Goal: Check status: Check status

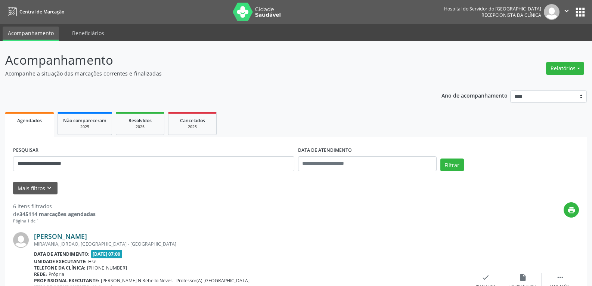
click at [86, 240] on link "Marta Oliveira de Sousa" at bounding box center [60, 236] width 53 height 8
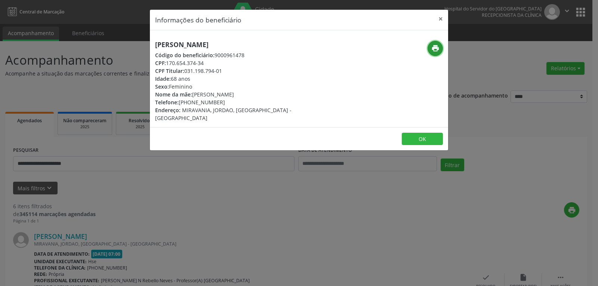
click at [436, 48] on icon "print" at bounding box center [435, 48] width 8 height 8
click at [435, 21] on button "×" at bounding box center [440, 19] width 15 height 18
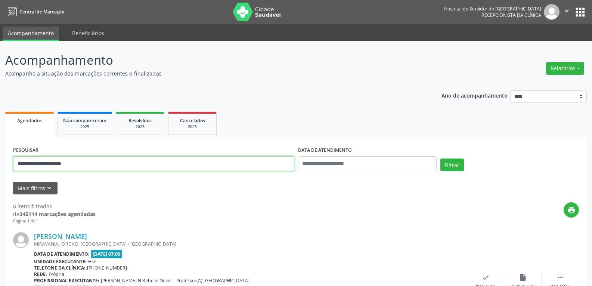
drag, startPoint x: 106, startPoint y: 163, endPoint x: 0, endPoint y: 151, distance: 107.1
paste input "text"
click at [441, 158] on button "Filtrar" at bounding box center [453, 164] width 24 height 13
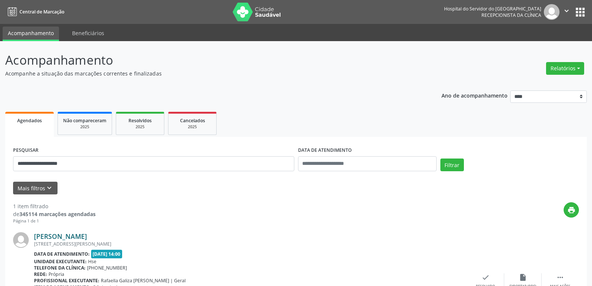
click at [55, 239] on link "Edson Carneiro Bastos" at bounding box center [60, 236] width 53 height 8
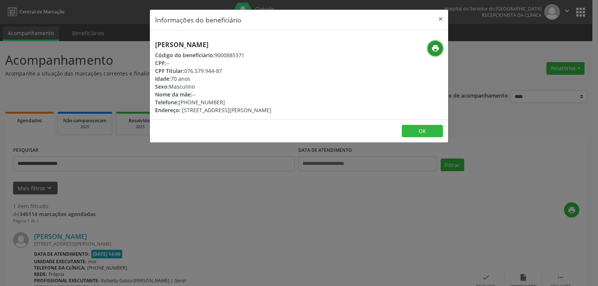
click at [437, 45] on icon "print" at bounding box center [435, 48] width 8 height 8
click at [437, 17] on button "×" at bounding box center [440, 19] width 15 height 18
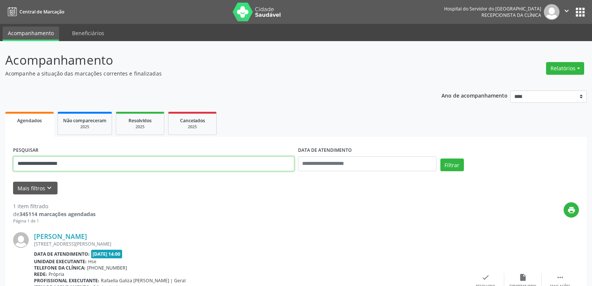
drag, startPoint x: 131, startPoint y: 166, endPoint x: 0, endPoint y: 173, distance: 131.3
click at [0, 171] on div "**********" at bounding box center [296, 196] width 592 height 310
paste input "******"
type input "**********"
click at [441, 158] on button "Filtrar" at bounding box center [453, 164] width 24 height 13
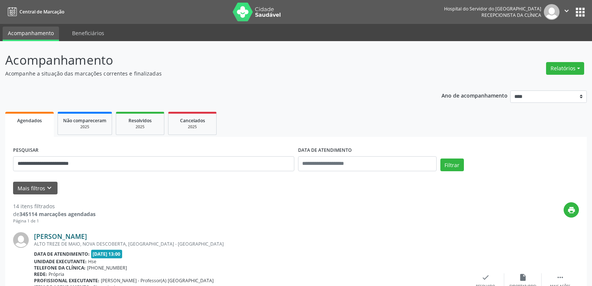
click at [87, 235] on link "Cleonice Cabral Alves Costa" at bounding box center [60, 236] width 53 height 8
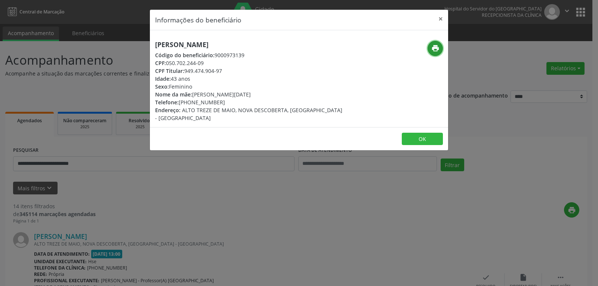
click at [435, 53] on button "print" at bounding box center [434, 48] width 15 height 15
click at [440, 19] on button "×" at bounding box center [440, 19] width 15 height 18
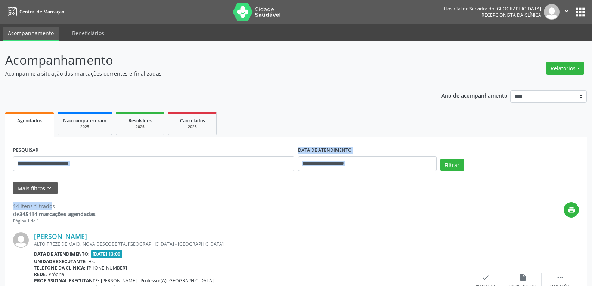
drag, startPoint x: 151, startPoint y: 153, endPoint x: 13, endPoint y: 206, distance: 146.9
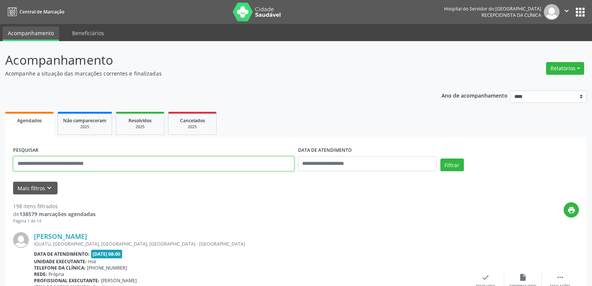
click at [210, 161] on input "text" at bounding box center [153, 163] width 281 height 15
type input "**********"
click at [441, 158] on button "Filtrar" at bounding box center [453, 164] width 24 height 13
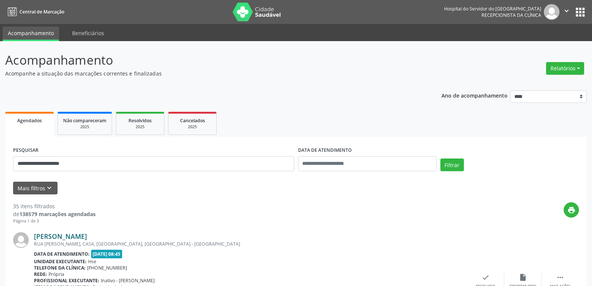
click at [67, 239] on link "[PERSON_NAME]" at bounding box center [60, 236] width 53 height 8
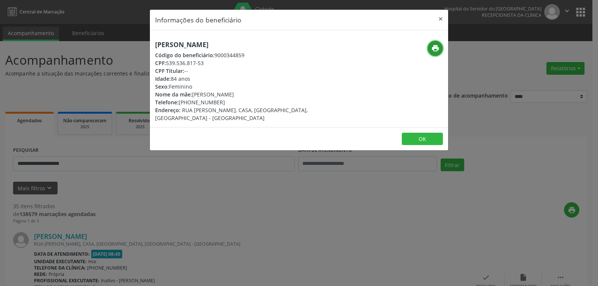
click at [435, 50] on icon "print" at bounding box center [435, 48] width 8 height 8
click at [427, 47] on button "print" at bounding box center [434, 48] width 15 height 15
click at [221, 176] on div "Informações do beneficiário × [PERSON_NAME] Código do beneficiário: 9000344859 …" at bounding box center [299, 143] width 598 height 286
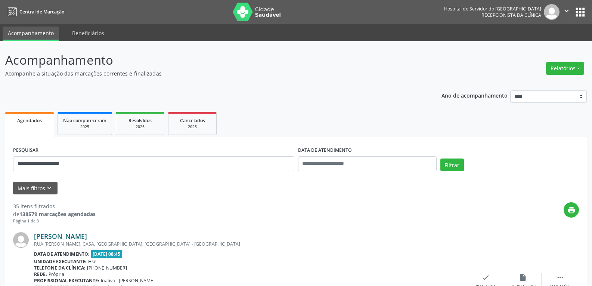
click at [87, 234] on link "[PERSON_NAME]" at bounding box center [60, 236] width 53 height 8
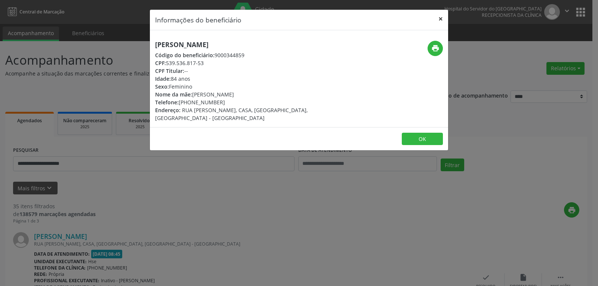
click at [442, 18] on button "×" at bounding box center [440, 19] width 15 height 18
